Goal: Navigation & Orientation: Find specific page/section

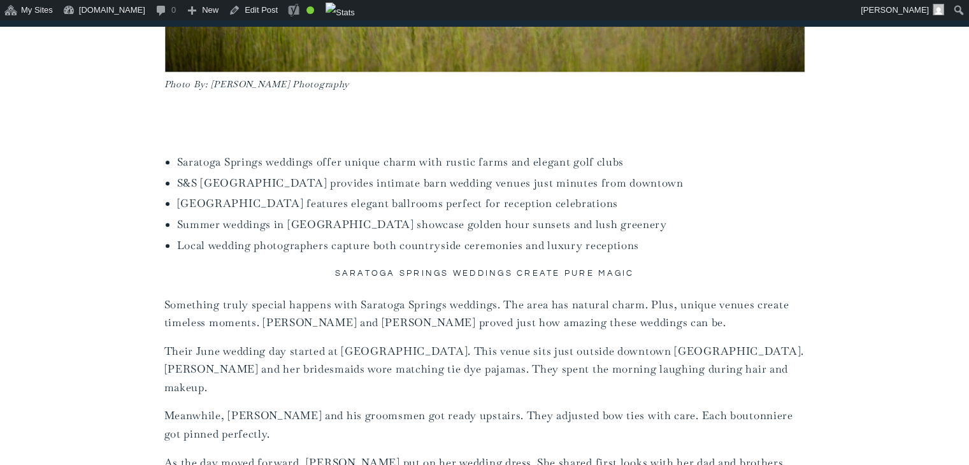
scroll to position [773, 0]
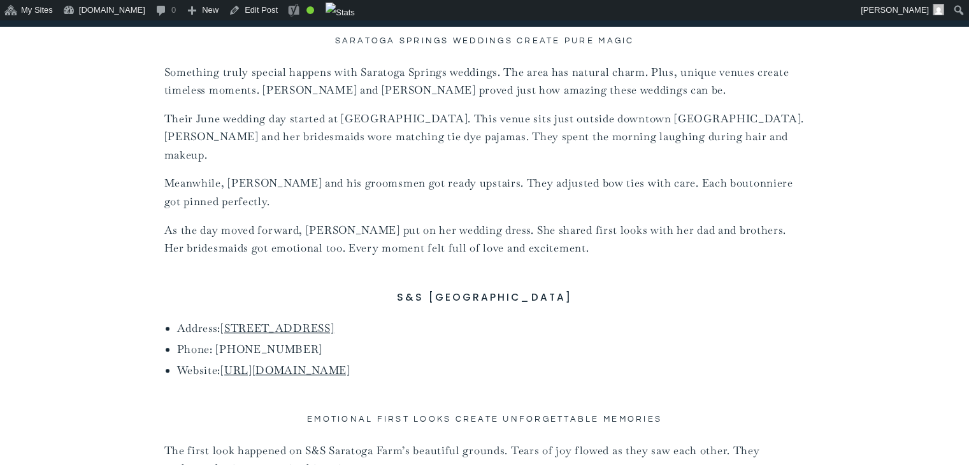
scroll to position [1017, 0]
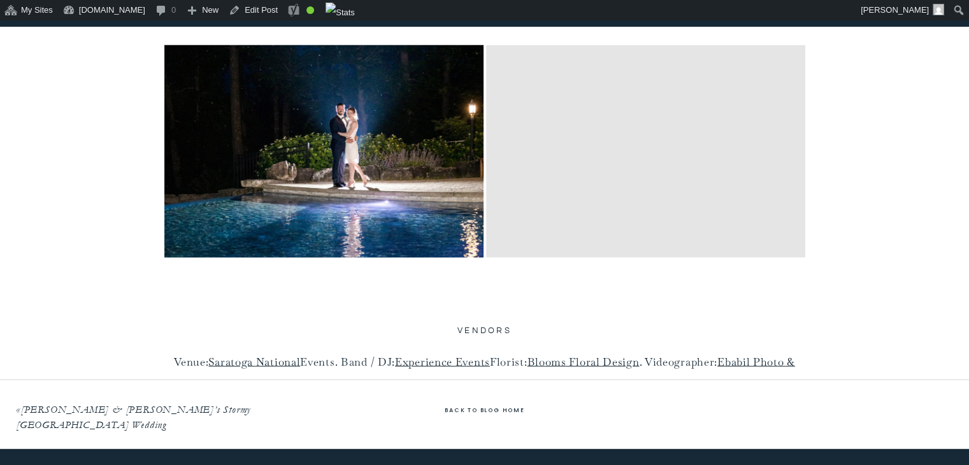
scroll to position [7012, 0]
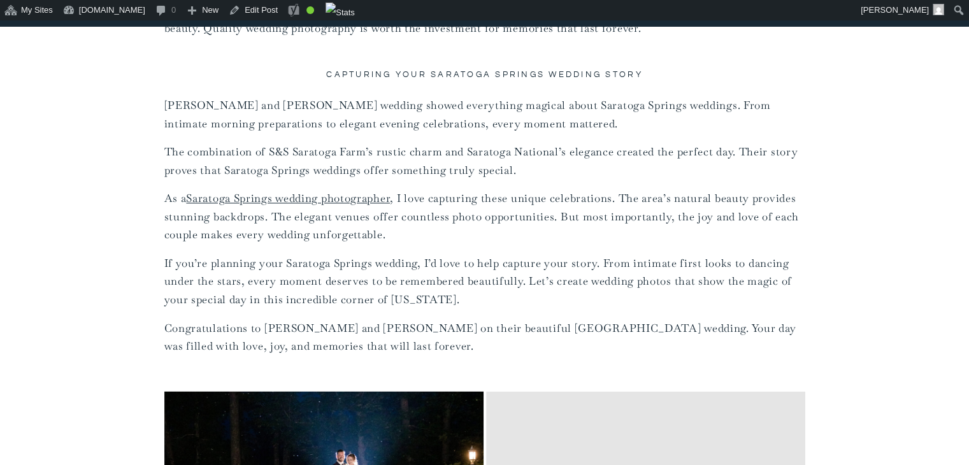
scroll to position [6671, 0]
